Goal: Task Accomplishment & Management: Manage account settings

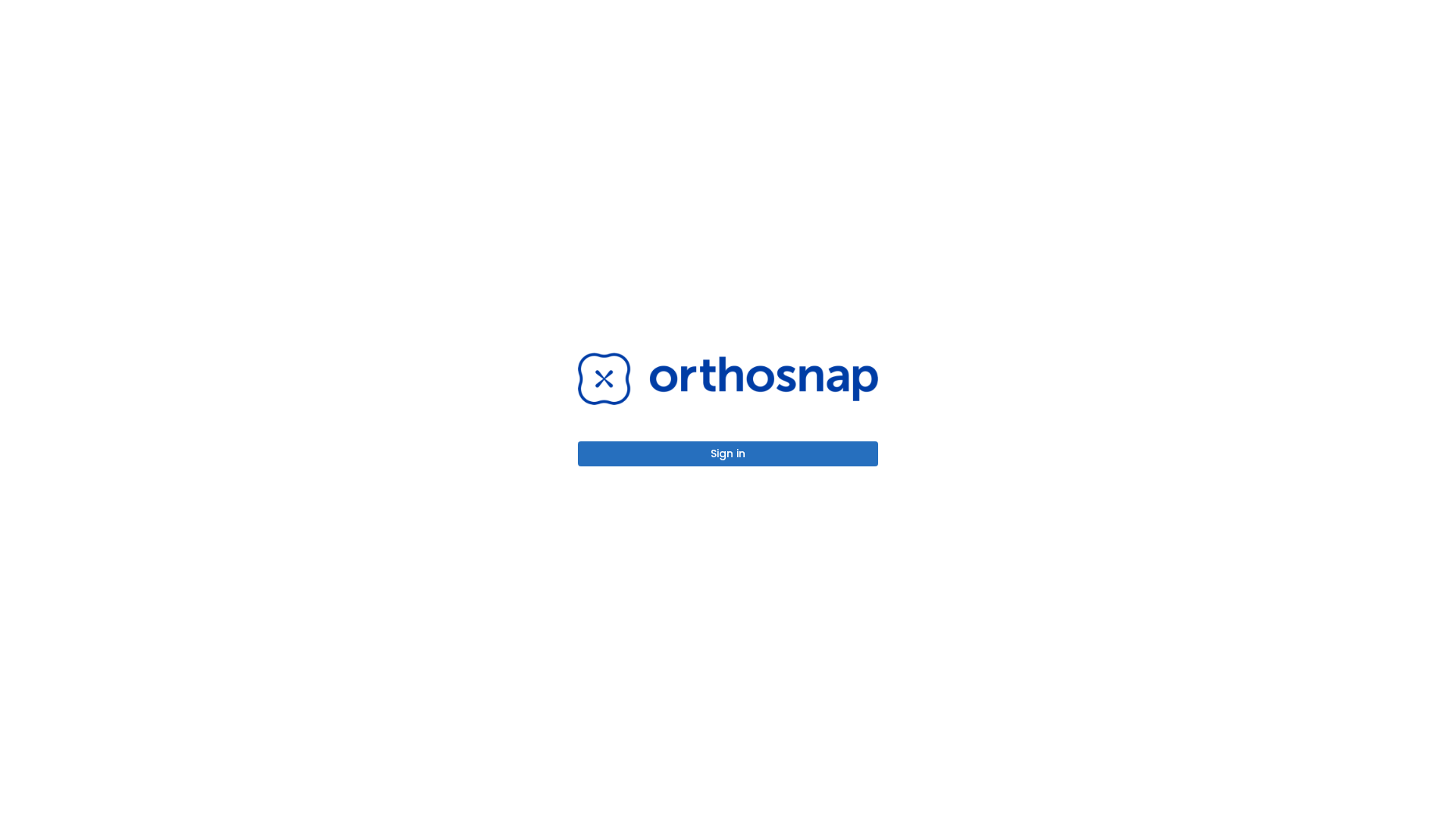
click at [728, 454] on button "Sign in" at bounding box center [728, 454] width 300 height 25
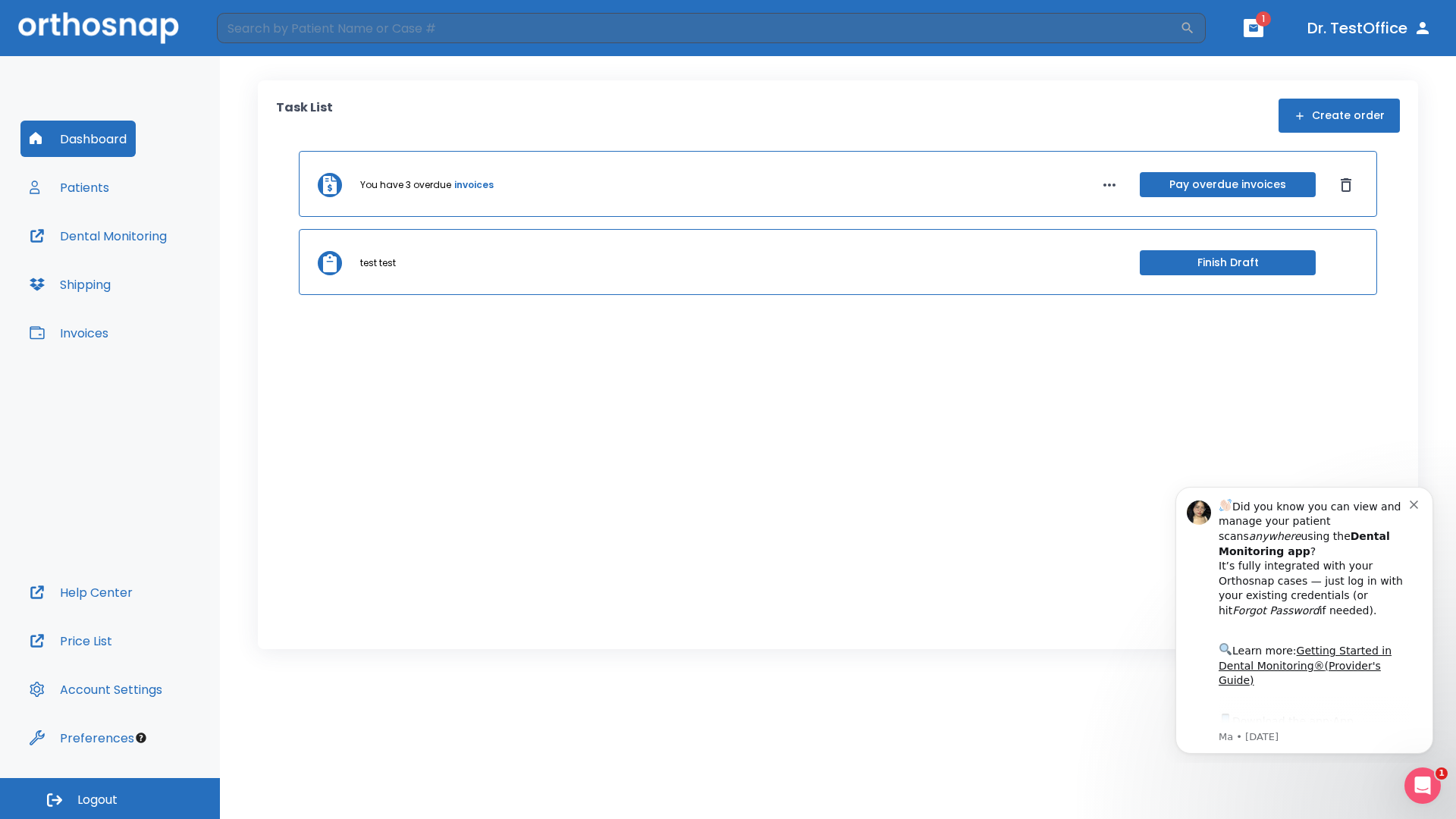
click at [110, 798] on span "Logout" at bounding box center [97, 799] width 40 height 16
